Goal: Task Accomplishment & Management: Complete application form

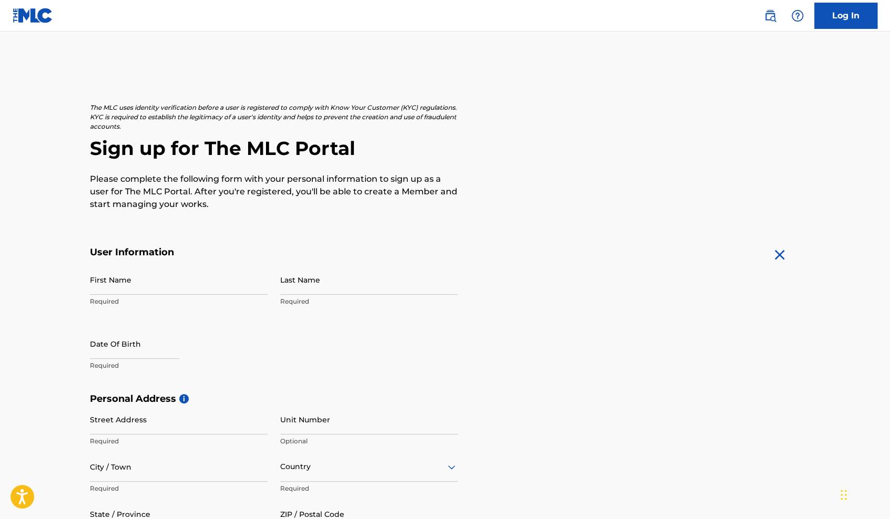
click at [135, 279] on input "First Name" at bounding box center [179, 280] width 178 height 30
type input "[PERSON_NAME]"
click at [356, 287] on input "Last Name" at bounding box center [369, 280] width 178 height 30
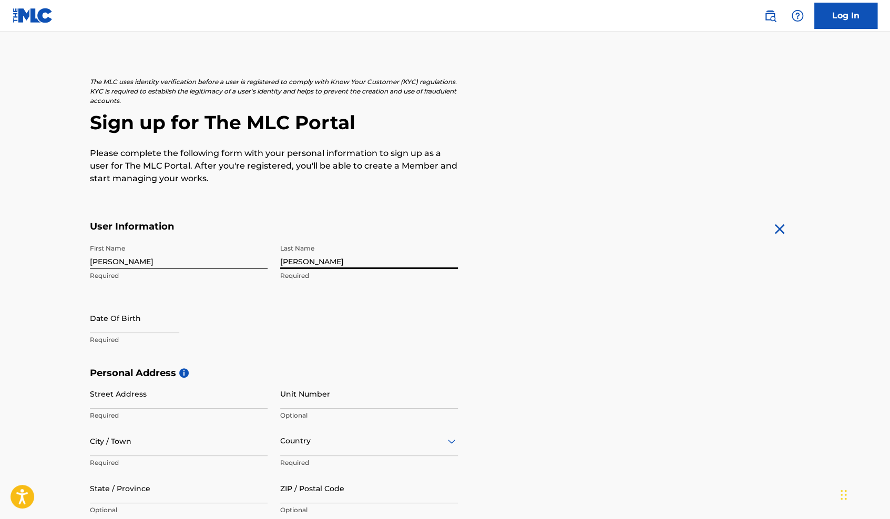
scroll to position [105, 0]
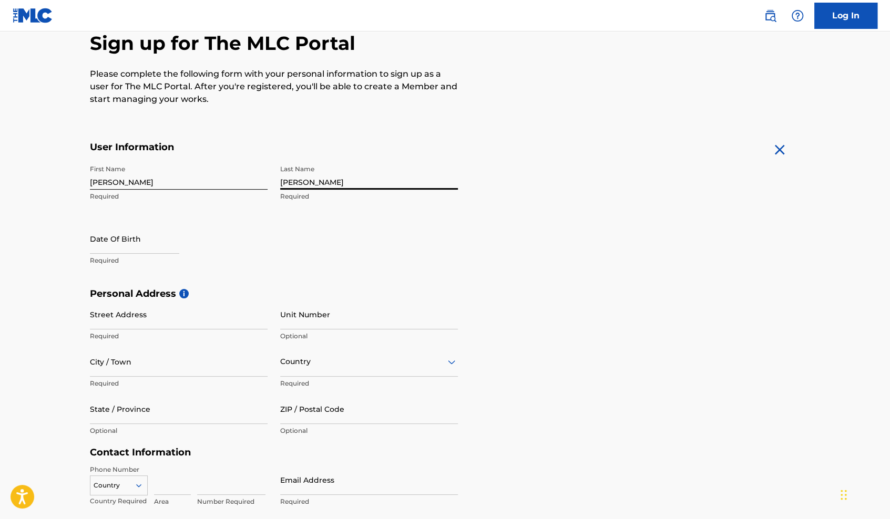
type input "[PERSON_NAME]"
click at [137, 252] on input "text" at bounding box center [134, 239] width 89 height 30
select select "7"
select select "2025"
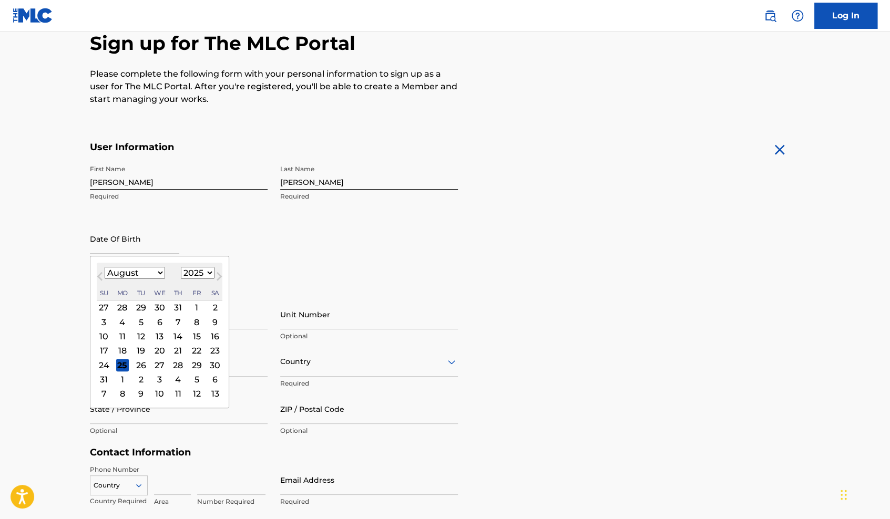
click at [158, 364] on div "27" at bounding box center [159, 365] width 13 height 13
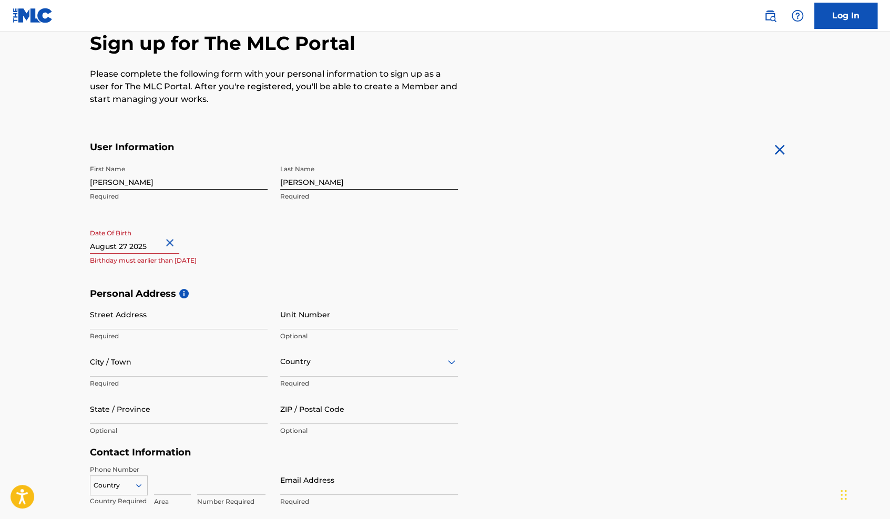
click at [142, 243] on input "text" at bounding box center [134, 239] width 89 height 30
select select "7"
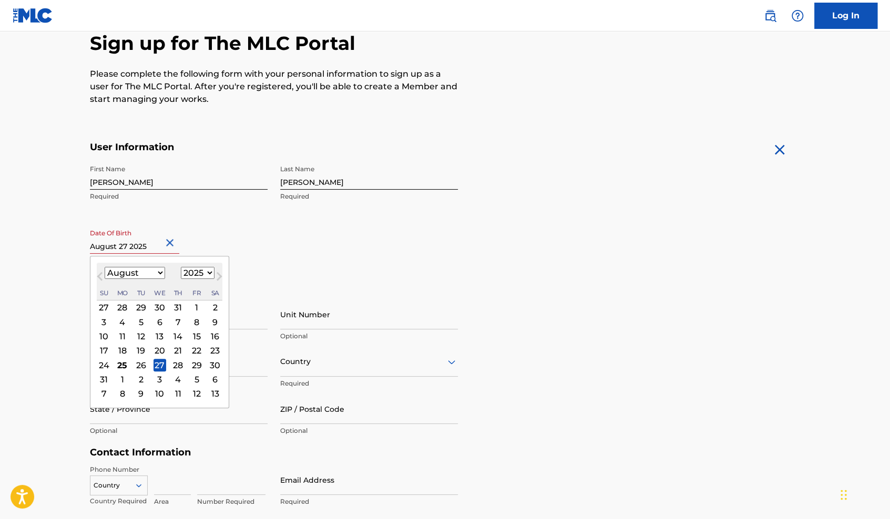
click at [204, 274] on select "1899 1900 1901 1902 1903 1904 1905 1906 1907 1908 1909 1910 1911 1912 1913 1914…" at bounding box center [198, 273] width 34 height 12
select select "2005"
click at [181, 267] on select "1899 1900 1901 1902 1903 1904 1905 1906 1907 1908 1909 1910 1911 1912 1913 1914…" at bounding box center [198, 273] width 34 height 12
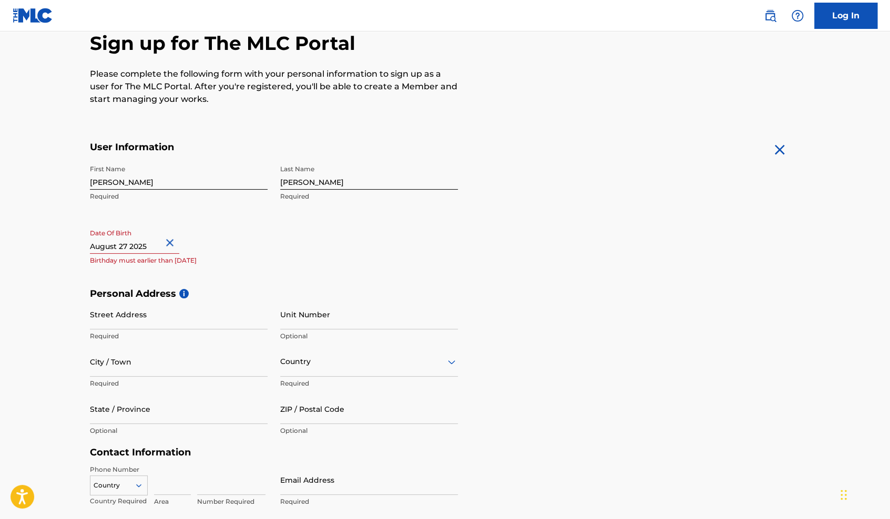
click at [367, 249] on div "First Name [PERSON_NAME] Required Last Name [PERSON_NAME] Required Date Of Birt…" at bounding box center [274, 224] width 368 height 128
select select "7"
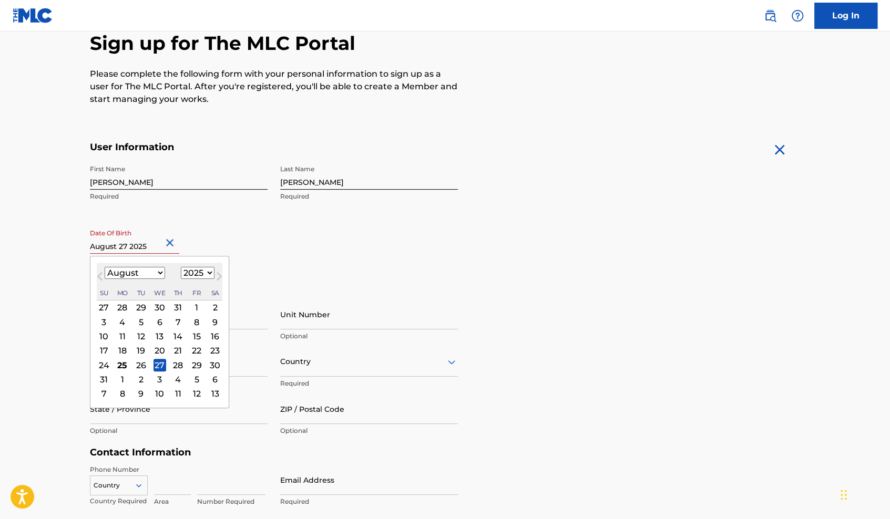
click at [148, 245] on input "text" at bounding box center [134, 239] width 89 height 30
click at [206, 268] on select "1899 1900 1901 1902 1903 1904 1905 1906 1907 1908 1909 1910 1911 1912 1913 1914…" at bounding box center [198, 273] width 34 height 12
select select "2005"
click at [181, 267] on select "1899 1900 1901 1902 1903 1904 1905 1906 1907 1908 1909 1910 1911 1912 1913 1914…" at bounding box center [198, 273] width 34 height 12
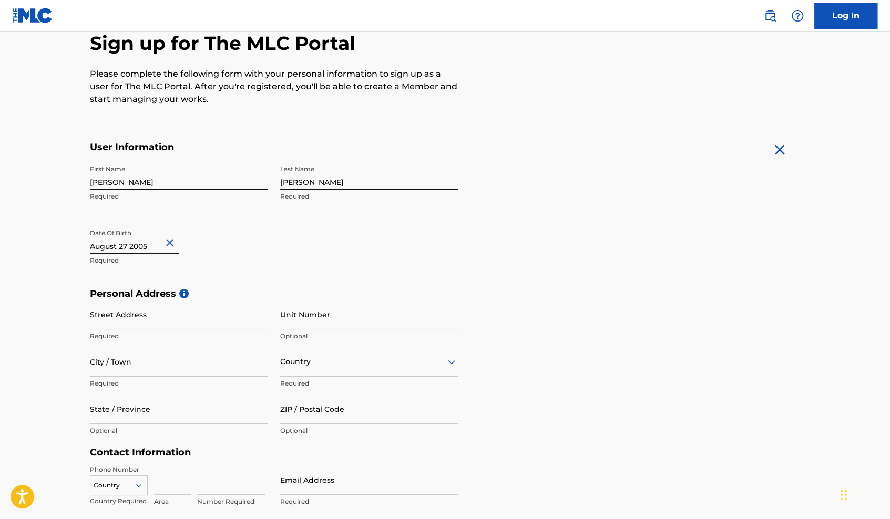
scroll to position [158, 0]
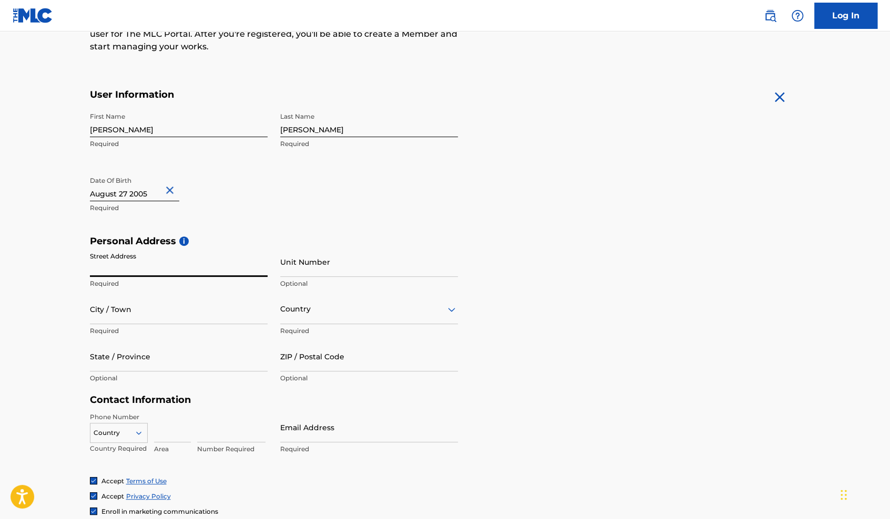
click at [171, 269] on input "Street Address" at bounding box center [179, 262] width 178 height 30
type input "41 Skagit Key"
click at [305, 269] on input "Unit Number" at bounding box center [369, 262] width 178 height 30
click at [155, 321] on input "City / Town" at bounding box center [179, 309] width 178 height 30
type input "Bellevue"
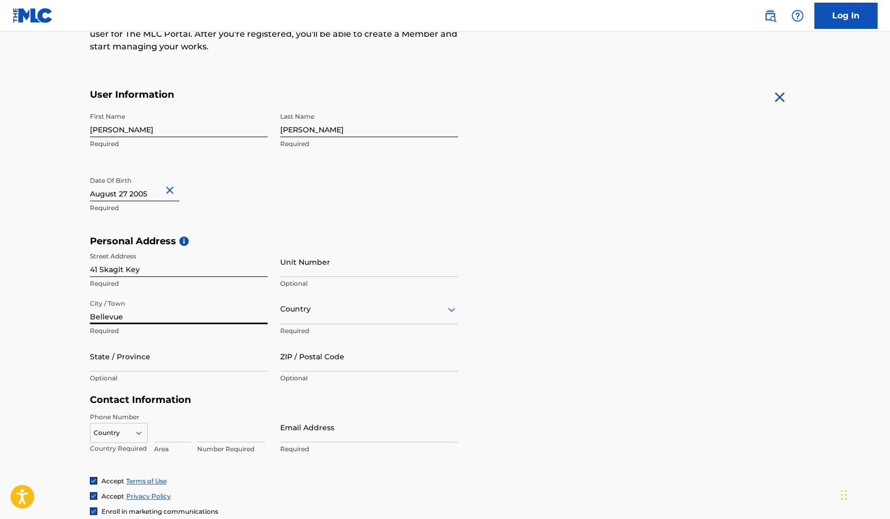
click at [315, 312] on div at bounding box center [369, 309] width 178 height 13
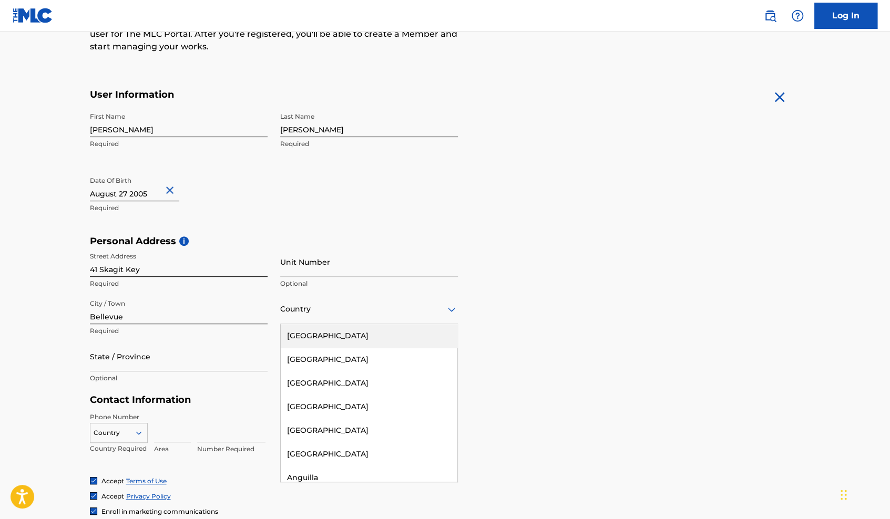
click at [332, 332] on div "[GEOGRAPHIC_DATA]" at bounding box center [369, 336] width 177 height 24
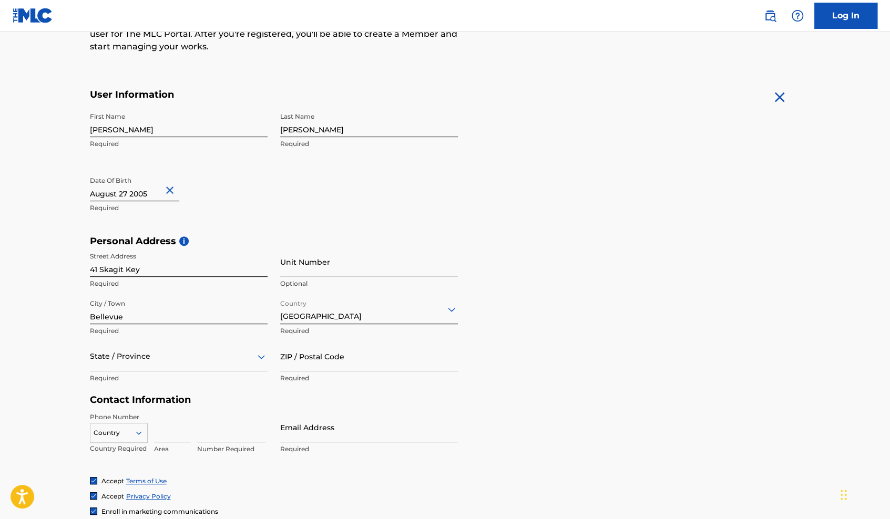
click at [172, 366] on div "State / Province" at bounding box center [179, 357] width 178 height 30
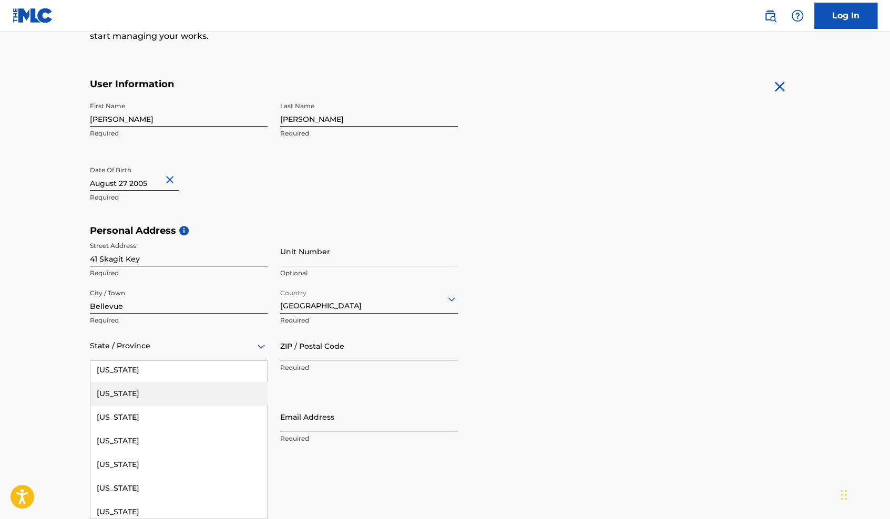
scroll to position [1190, 0]
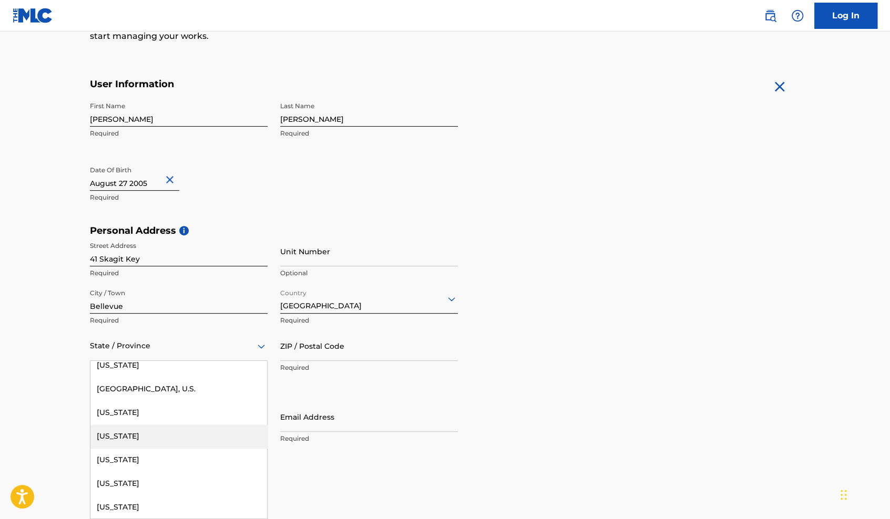
click at [147, 437] on div "[US_STATE]" at bounding box center [178, 437] width 177 height 24
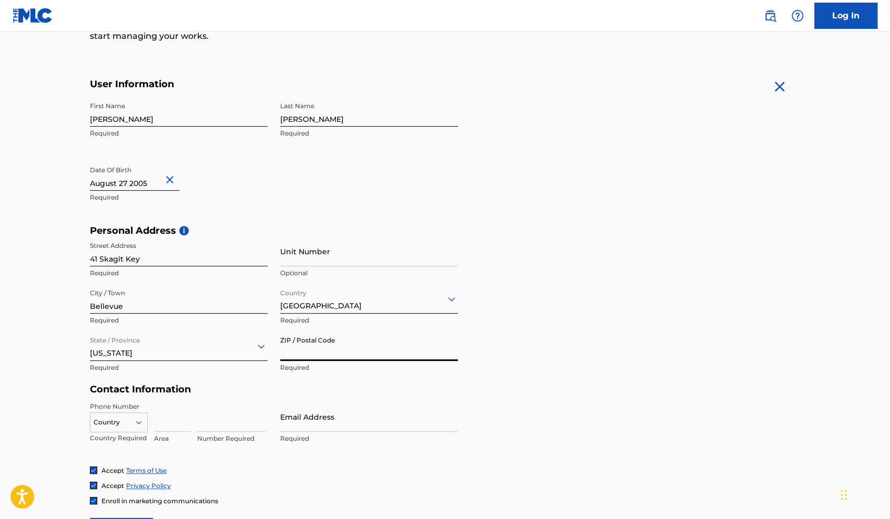
click at [338, 351] on input "ZIP / Postal Code" at bounding box center [369, 346] width 178 height 30
type input "98006"
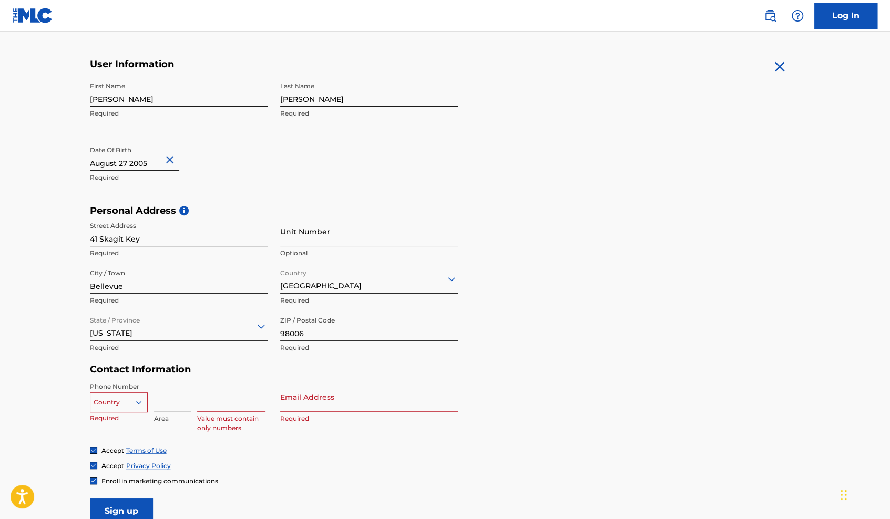
scroll to position [273, 0]
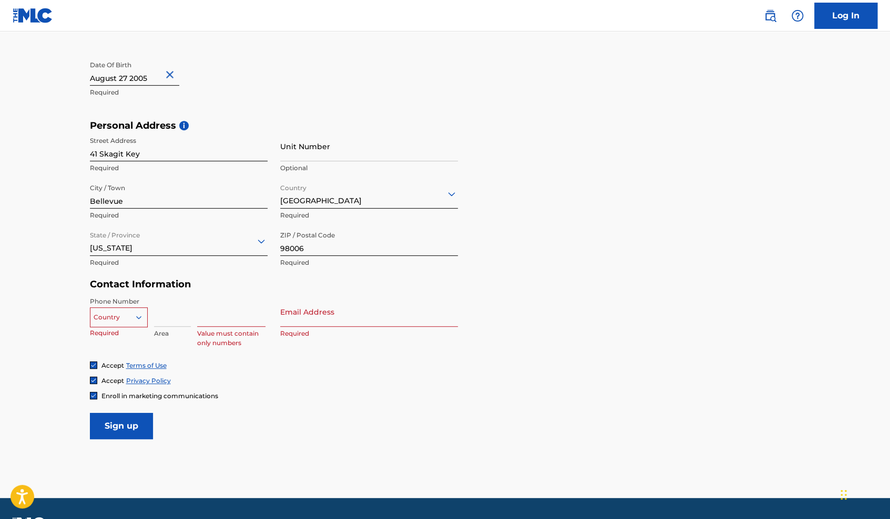
click at [130, 319] on div at bounding box center [118, 318] width 57 height 12
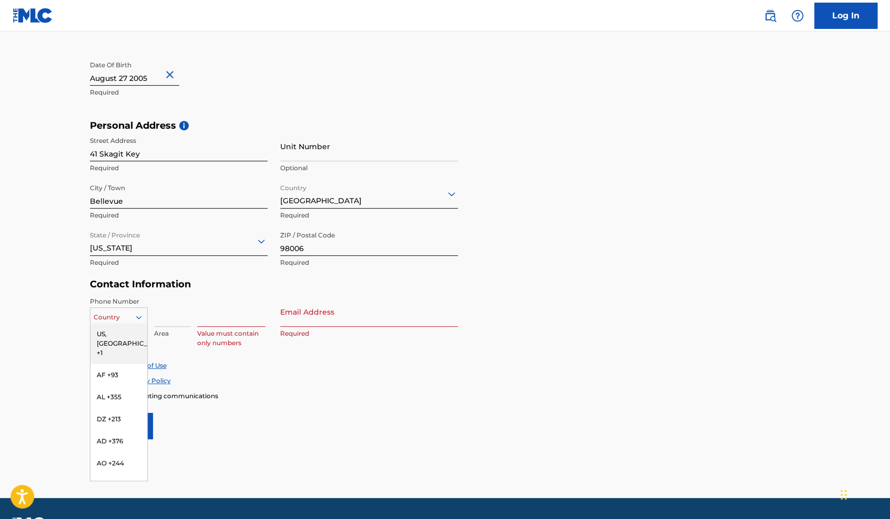
click at [122, 337] on div "US, [GEOGRAPHIC_DATA] +1" at bounding box center [118, 343] width 57 height 41
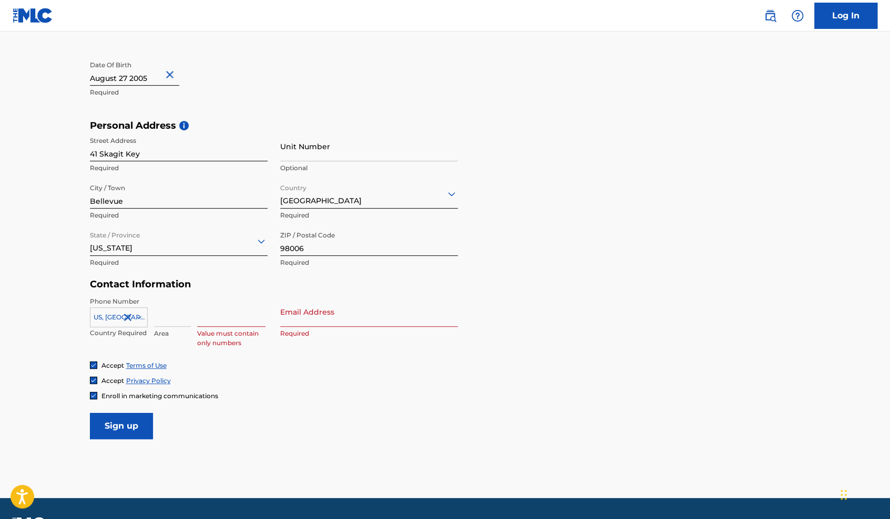
click at [166, 320] on input at bounding box center [172, 312] width 37 height 30
type input "425"
click at [216, 318] on input at bounding box center [231, 312] width 68 height 30
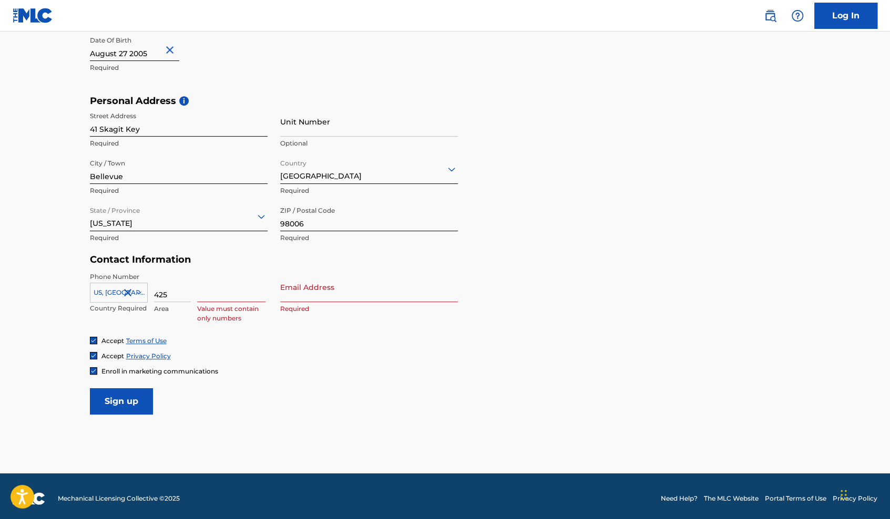
scroll to position [302, 0]
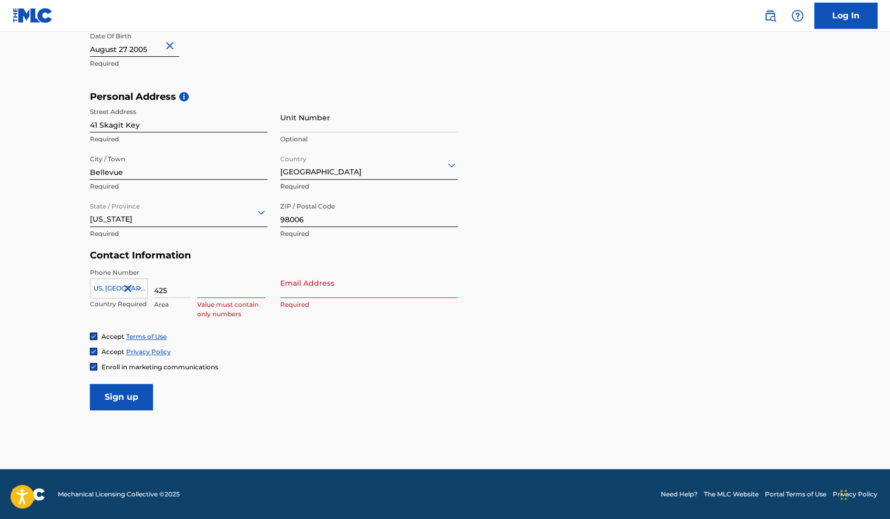
click at [182, 292] on input "425" at bounding box center [172, 283] width 37 height 30
click at [224, 288] on input at bounding box center [231, 283] width 68 height 30
type input "4636703"
click at [90, 384] on input "Sign up" at bounding box center [121, 397] width 63 height 26
type input "[EMAIL_ADDRESS][DOMAIN_NAME]"
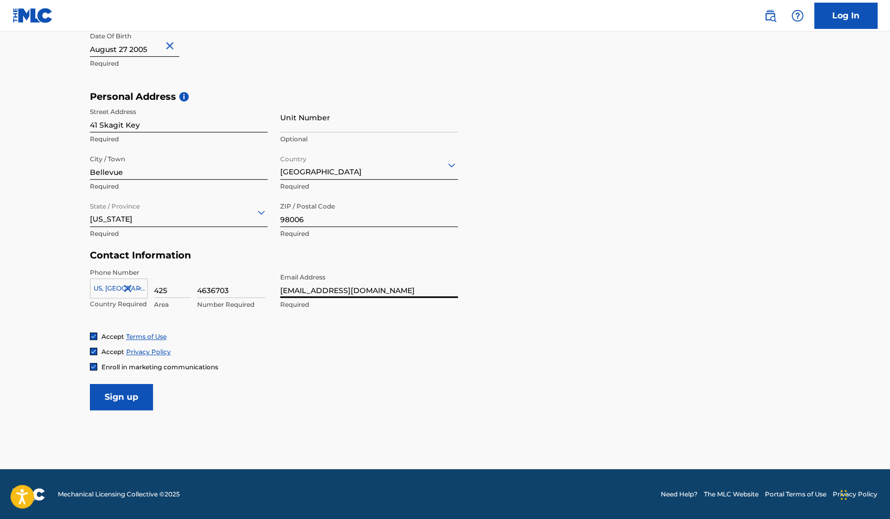
click at [90, 384] on input "Sign up" at bounding box center [121, 397] width 63 height 26
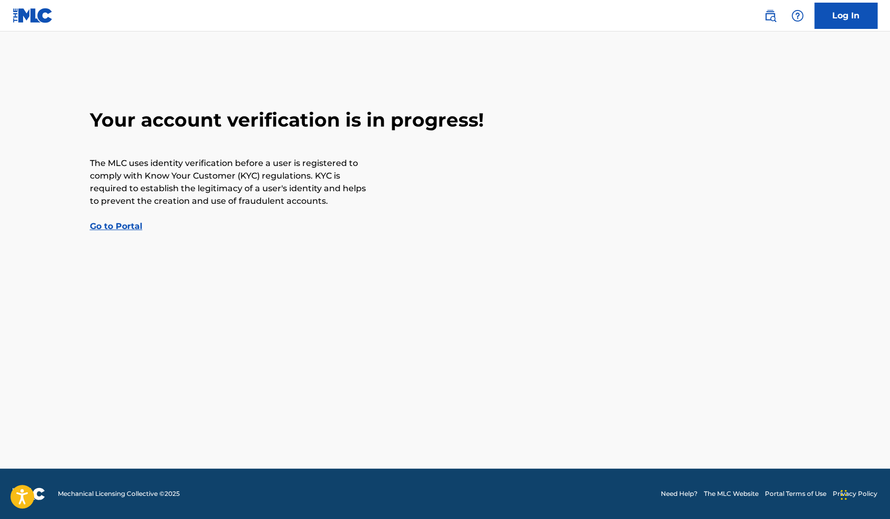
click at [121, 228] on link "Go to Portal" at bounding box center [116, 226] width 53 height 10
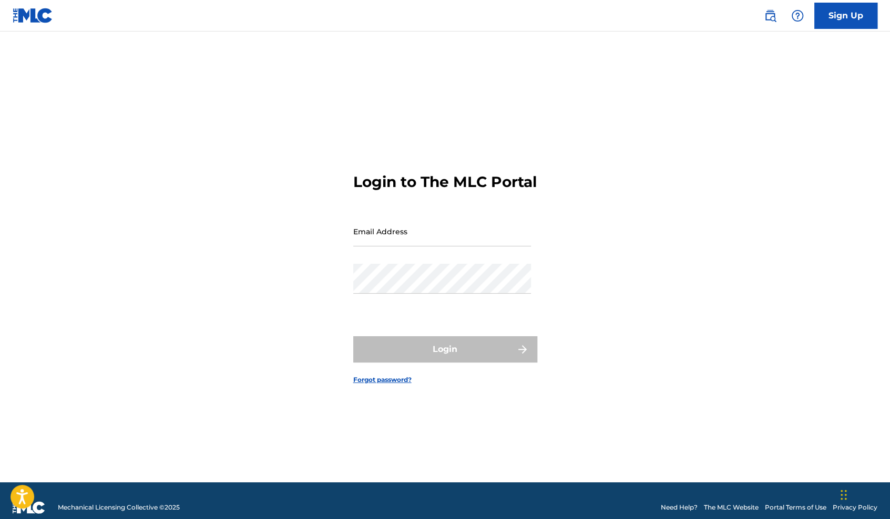
click at [398, 247] on input "Email Address" at bounding box center [442, 232] width 178 height 30
type input "[EMAIL_ADDRESS][DOMAIN_NAME]"
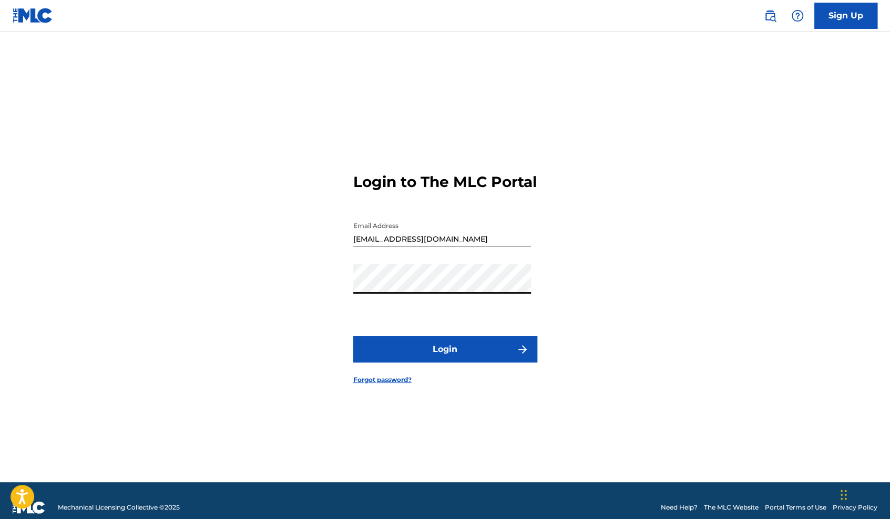
click at [482, 359] on button "Login" at bounding box center [445, 349] width 184 height 26
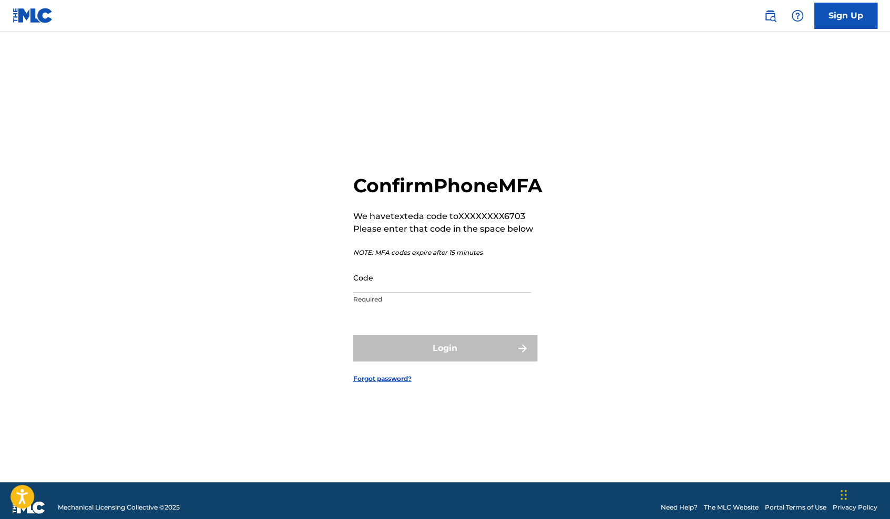
click at [384, 293] on input "Code" at bounding box center [442, 278] width 178 height 30
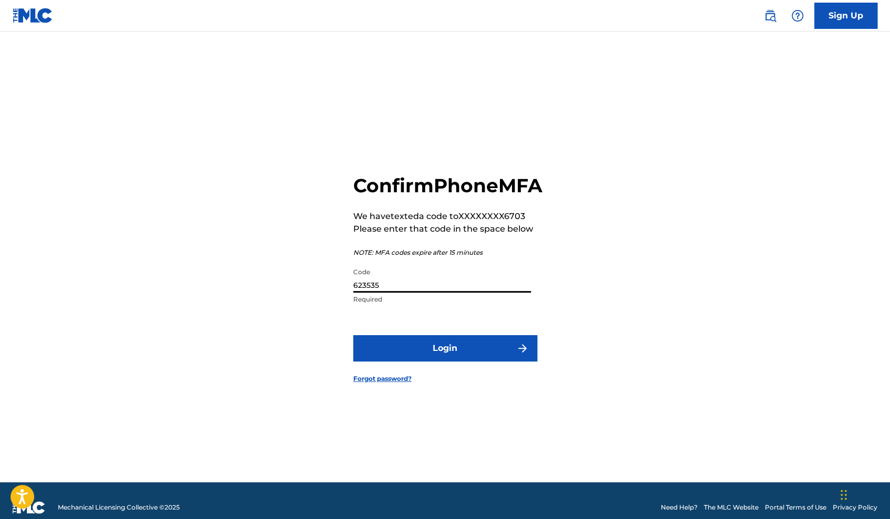
type input "623535"
click at [418, 356] on button "Login" at bounding box center [445, 348] width 184 height 26
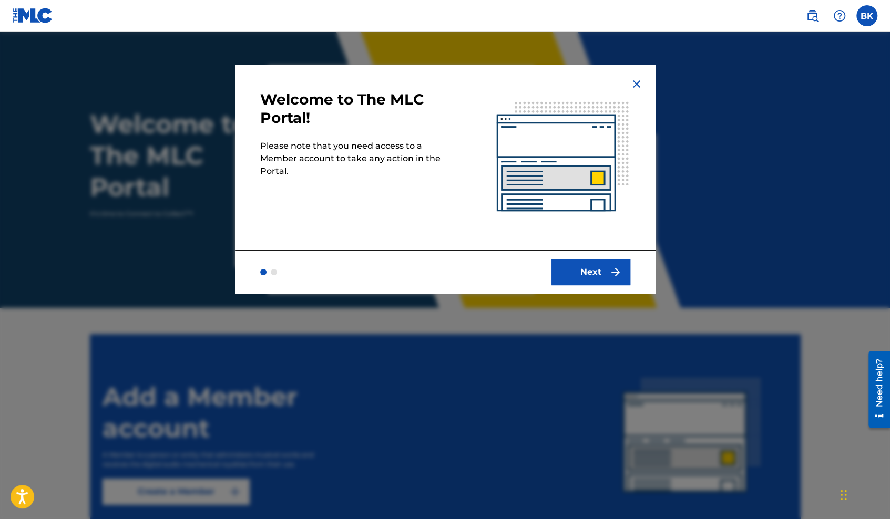
click at [584, 277] on button "Next" at bounding box center [591, 272] width 79 height 26
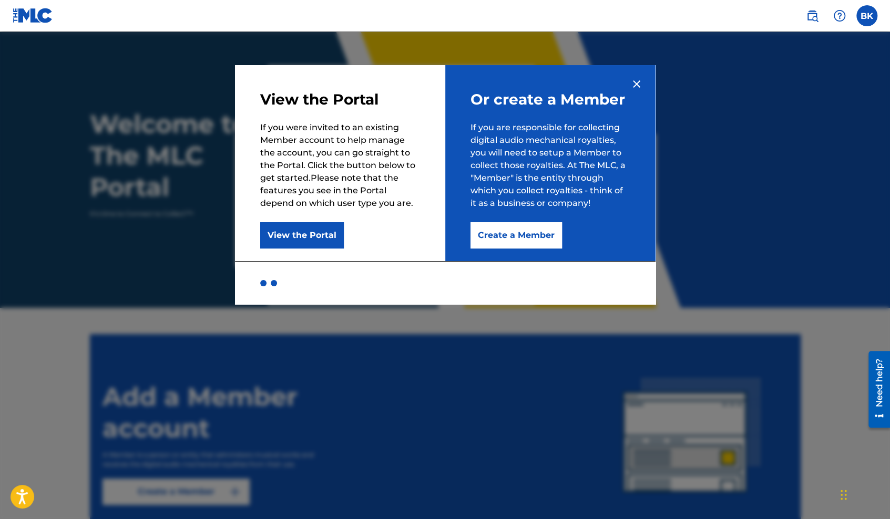
click at [524, 234] on button "Create a Member" at bounding box center [516, 235] width 91 height 26
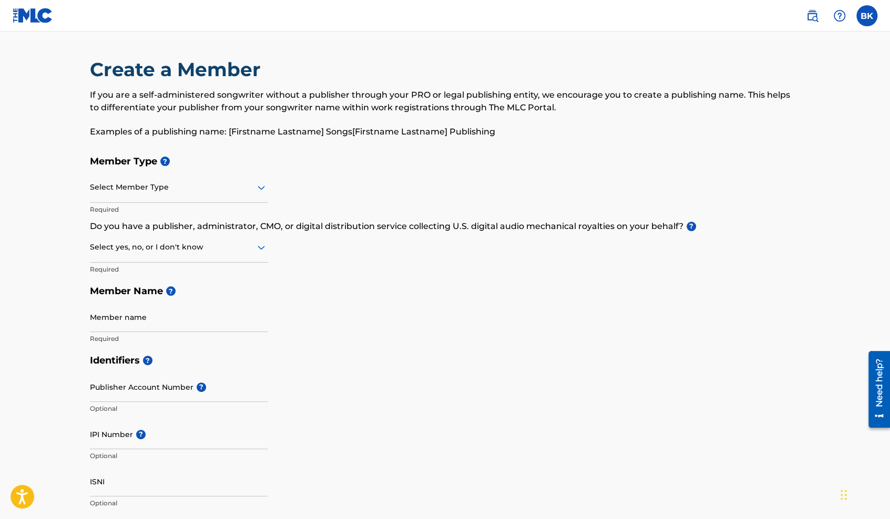
click at [236, 192] on div at bounding box center [179, 187] width 178 height 13
click at [260, 186] on icon at bounding box center [261, 187] width 13 height 13
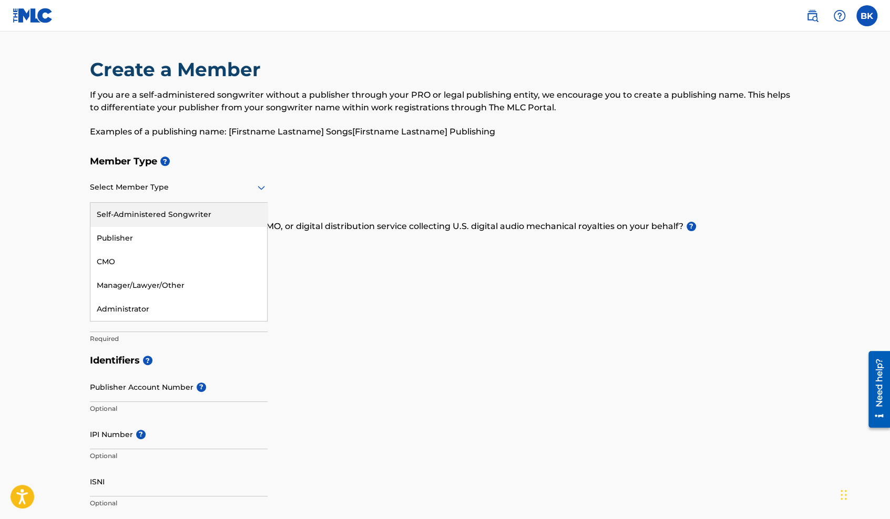
click at [255, 188] on icon at bounding box center [261, 187] width 13 height 13
click at [261, 186] on icon at bounding box center [261, 187] width 13 height 13
click at [259, 188] on icon at bounding box center [261, 188] width 7 height 4
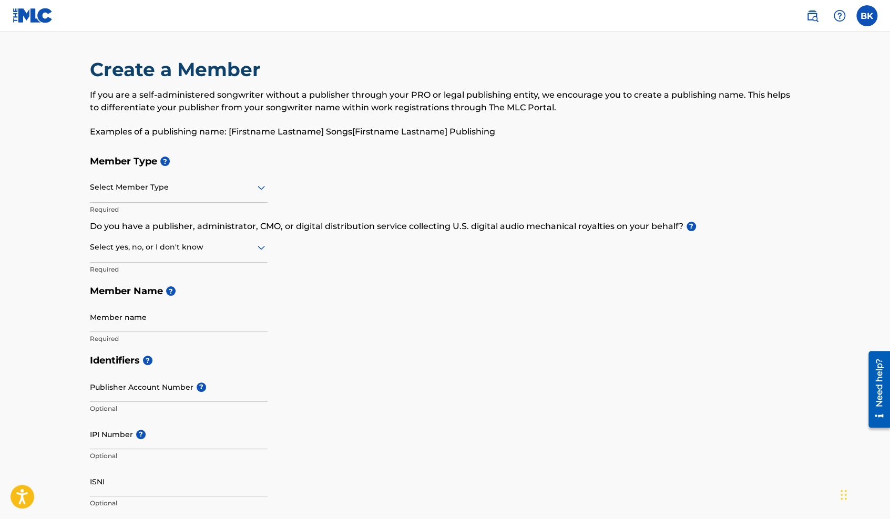
click at [210, 183] on div at bounding box center [179, 187] width 178 height 13
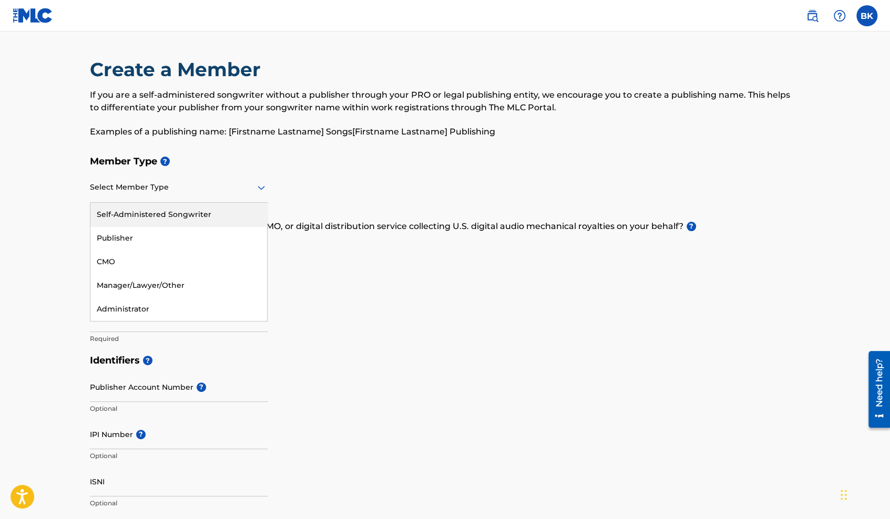
click at [162, 209] on div "Self-Administered Songwriter" at bounding box center [178, 215] width 177 height 24
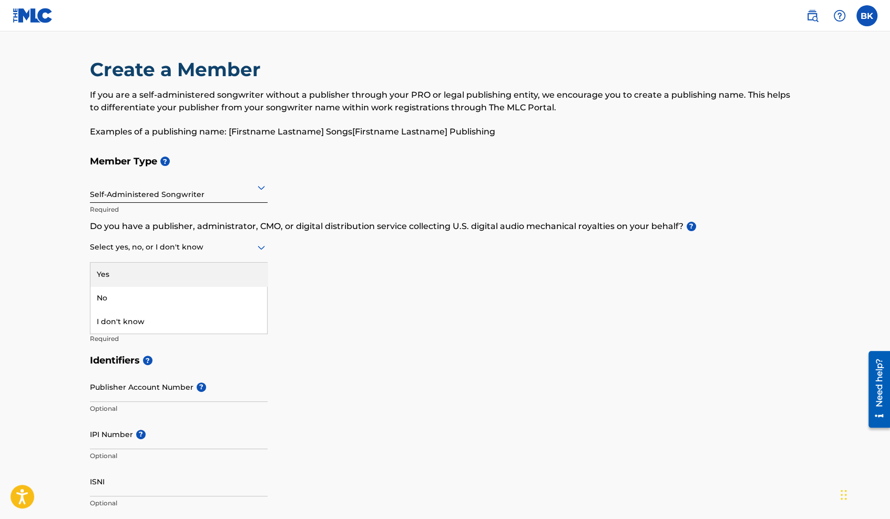
click at [254, 253] on div at bounding box center [179, 247] width 178 height 13
click at [149, 295] on div "No" at bounding box center [178, 299] width 177 height 24
click at [141, 325] on input "Member name" at bounding box center [179, 317] width 178 height 30
type input "[PERSON_NAME]"
click at [401, 339] on div "Member Type ? Self-Administered Songwriter Required Do you have a publisher, ad…" at bounding box center [445, 249] width 711 height 199
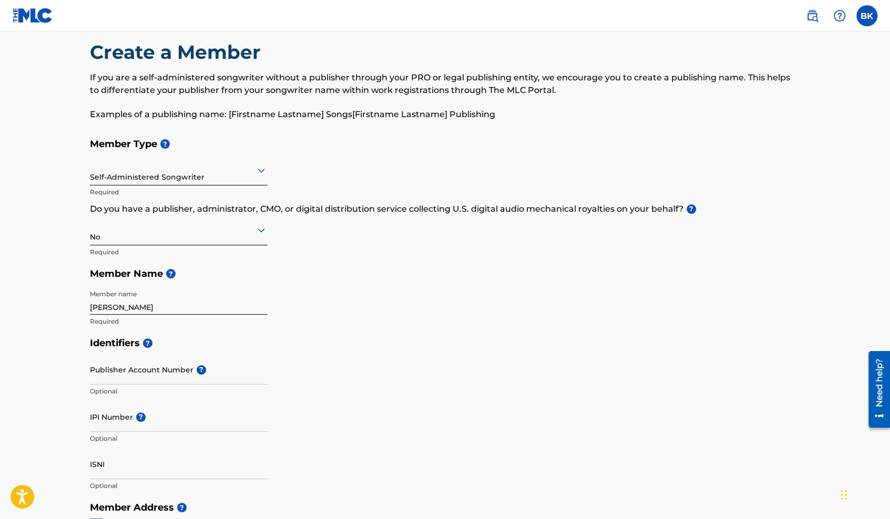
scroll to position [105, 0]
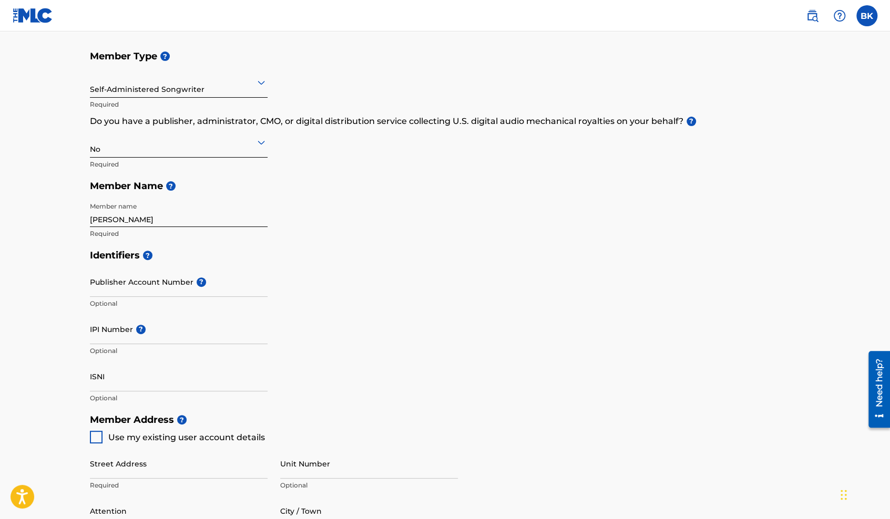
click at [170, 287] on input "Publisher Account Number ?" at bounding box center [179, 282] width 178 height 30
click at [169, 338] on input "IPI Number ?" at bounding box center [179, 329] width 178 height 30
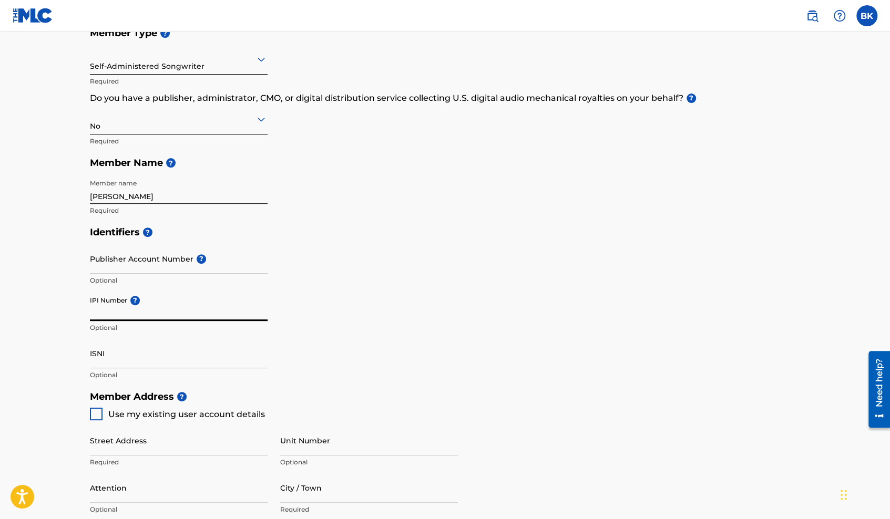
scroll to position [263, 0]
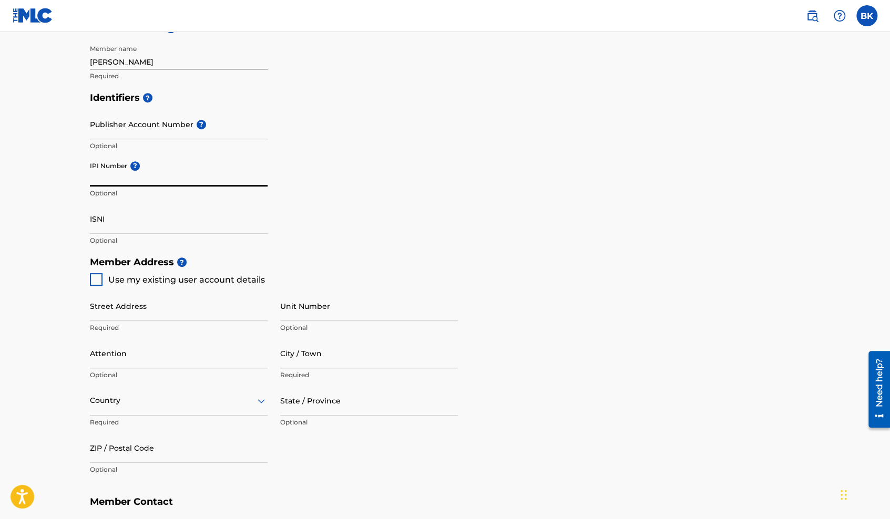
click at [95, 280] on div at bounding box center [96, 279] width 13 height 13
type input "41 Skagit Key"
type input "Bellevue"
type input "98006"
type input "425"
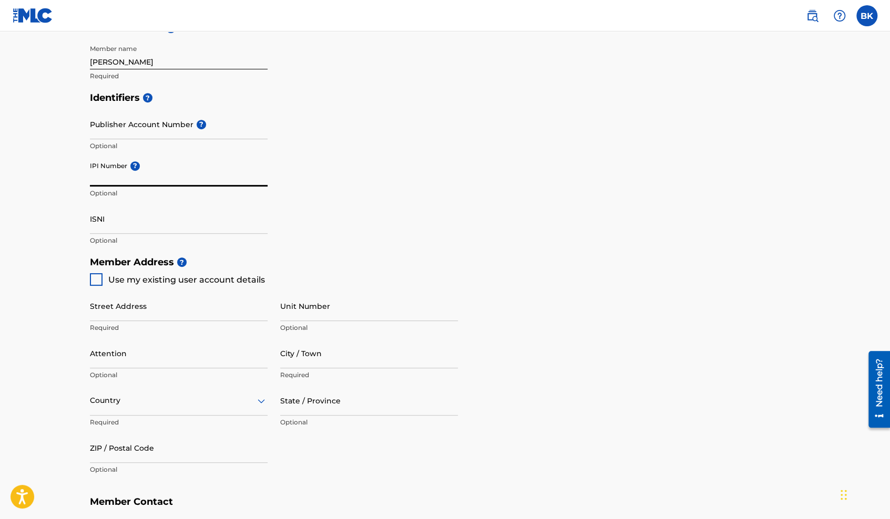
type input "4636703"
type input "[EMAIL_ADDRESS][DOMAIN_NAME]"
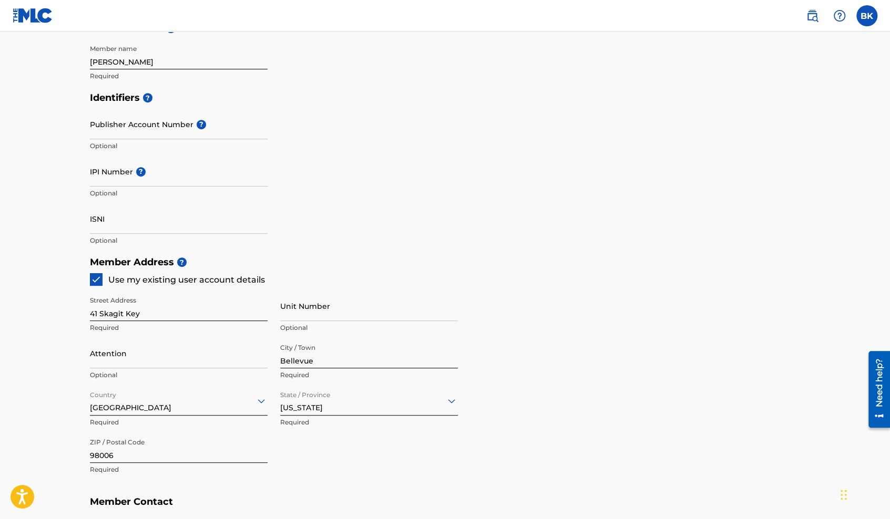
click at [96, 280] on img at bounding box center [96, 279] width 11 height 11
click at [96, 280] on div at bounding box center [96, 279] width 13 height 13
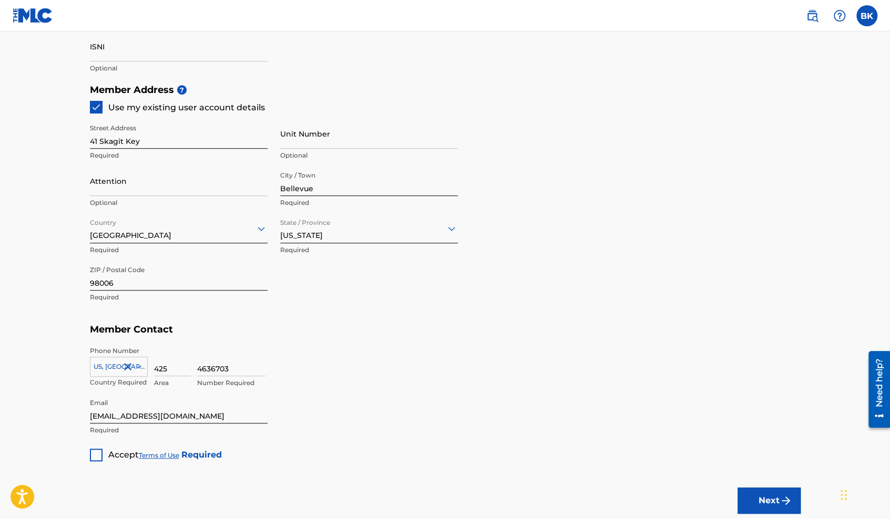
scroll to position [473, 0]
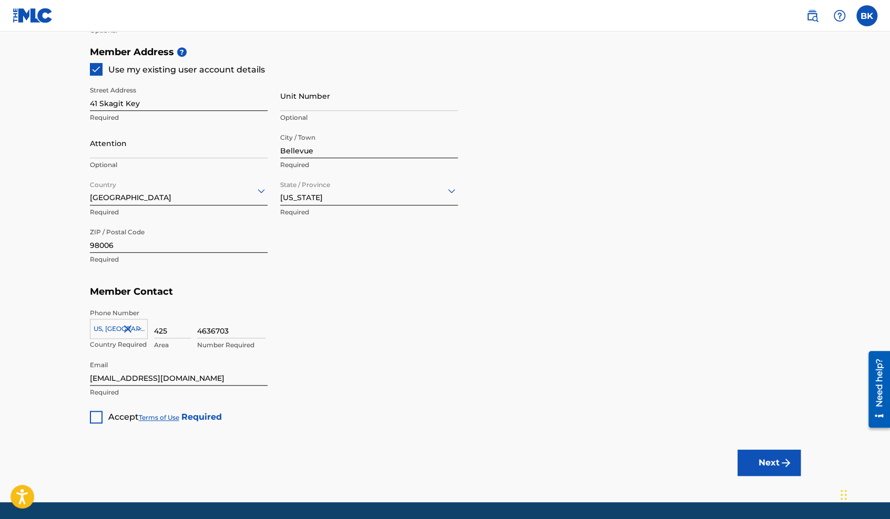
click at [95, 413] on div at bounding box center [96, 417] width 13 height 13
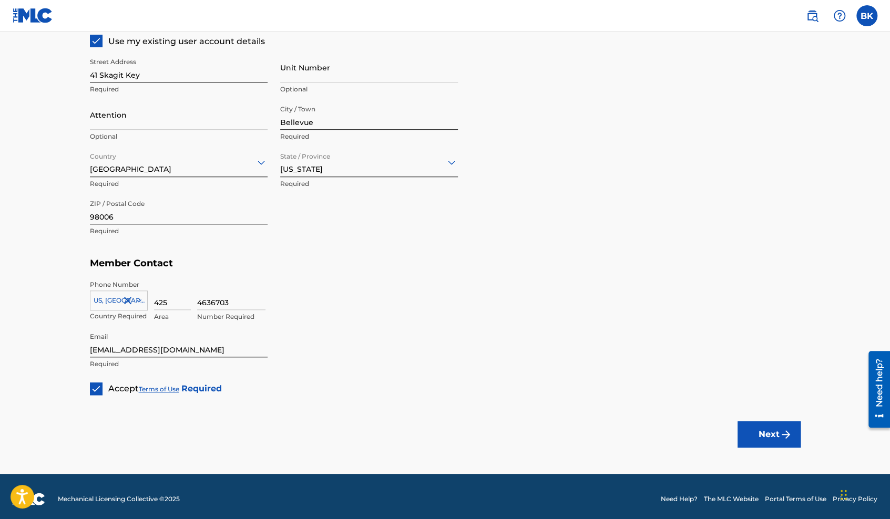
scroll to position [506, 0]
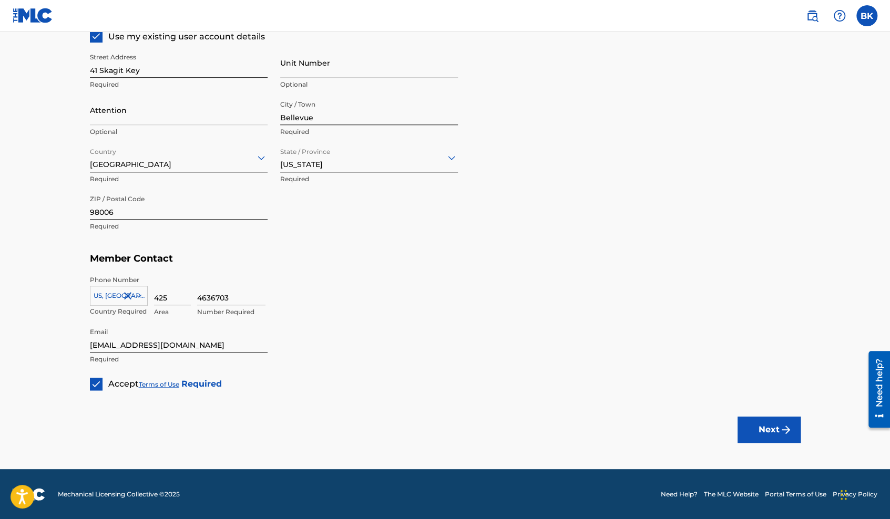
click at [771, 431] on button "Next" at bounding box center [769, 430] width 63 height 26
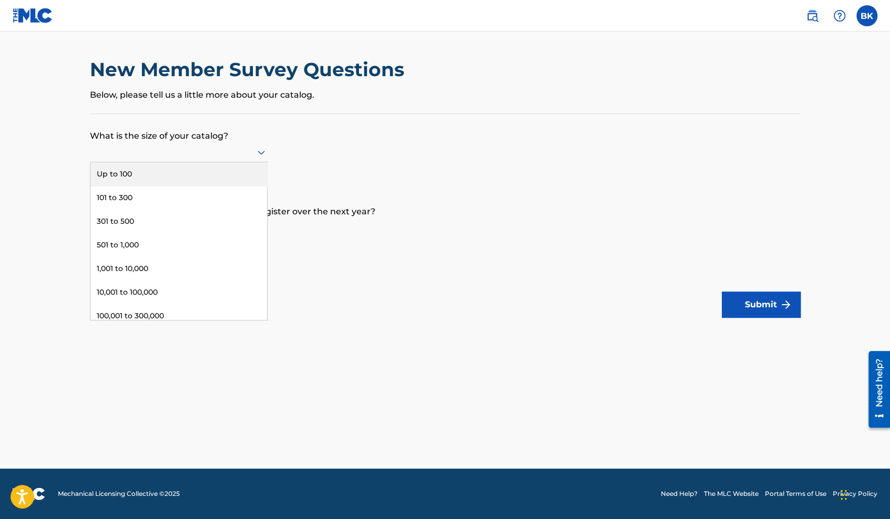
click at [246, 152] on div at bounding box center [179, 152] width 178 height 13
click at [137, 176] on div "Up to 100" at bounding box center [178, 174] width 177 height 24
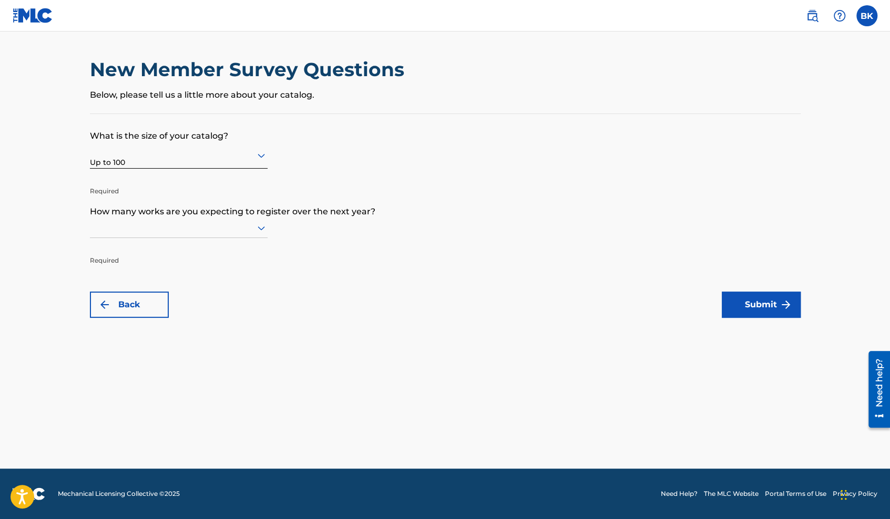
click at [256, 227] on icon at bounding box center [261, 228] width 13 height 13
click at [137, 242] on div "Up to 100" at bounding box center [178, 250] width 177 height 24
click at [773, 300] on button "Submit" at bounding box center [761, 305] width 79 height 26
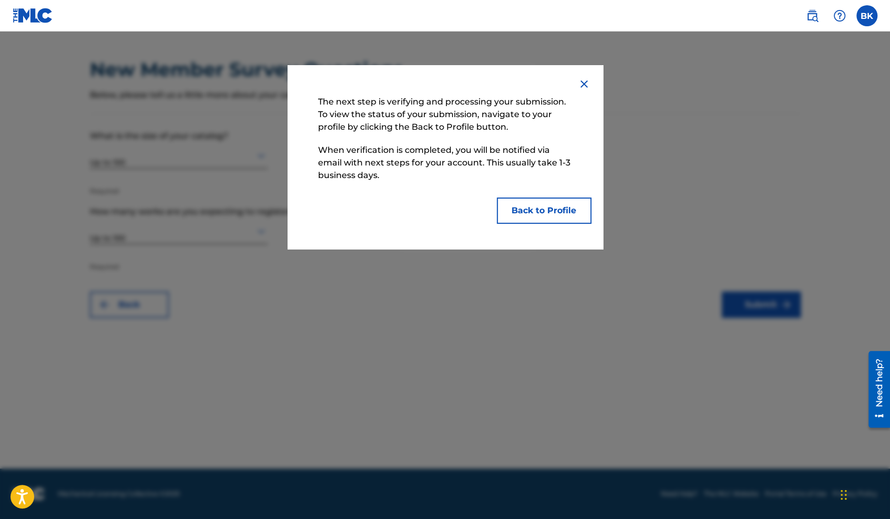
click at [537, 212] on button "Back to Profile" at bounding box center [544, 211] width 95 height 26
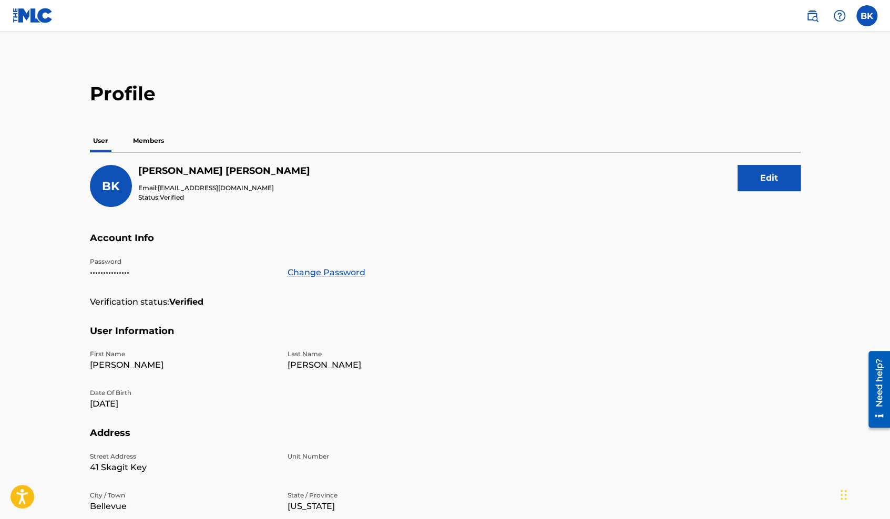
click at [156, 145] on p "Members" at bounding box center [148, 141] width 37 height 22
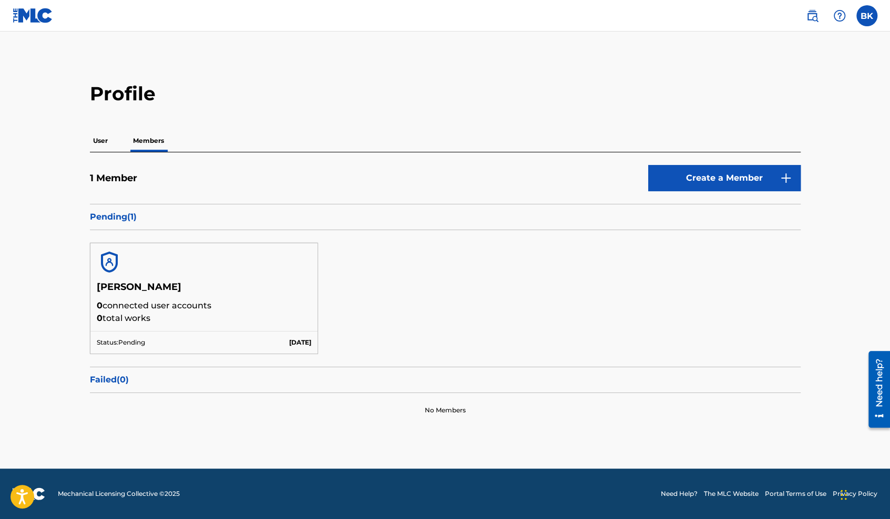
click at [98, 137] on p "User" at bounding box center [100, 141] width 21 height 22
